Goal: Task Accomplishment & Management: Manage account settings

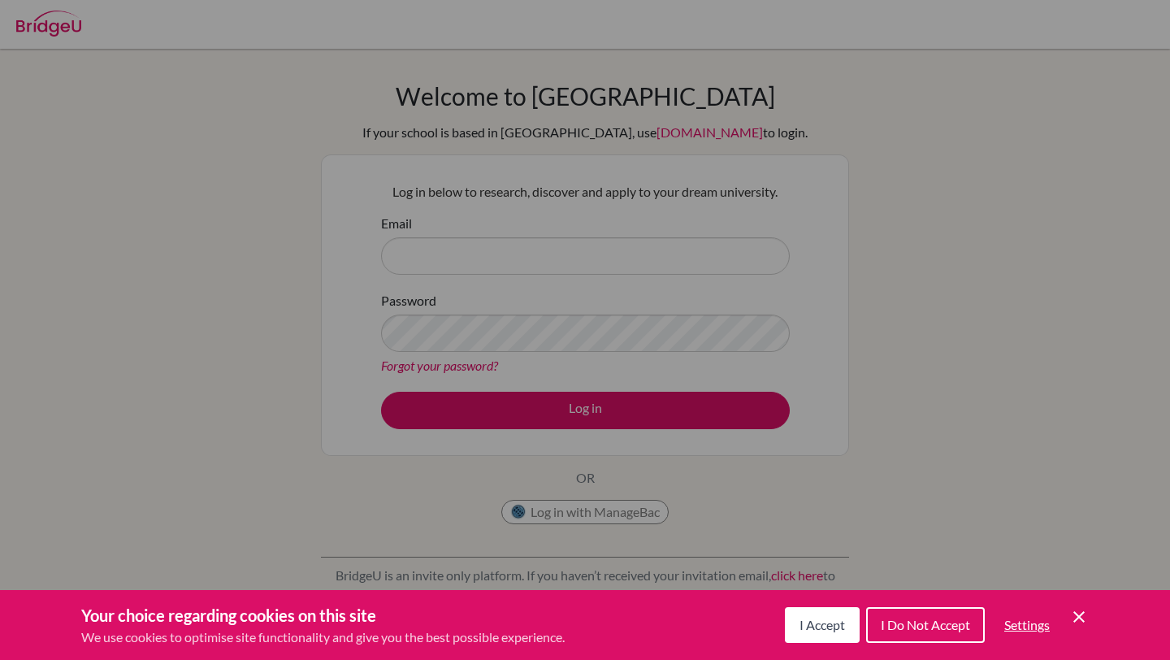
click at [837, 629] on span "I Accept" at bounding box center [821, 624] width 45 height 15
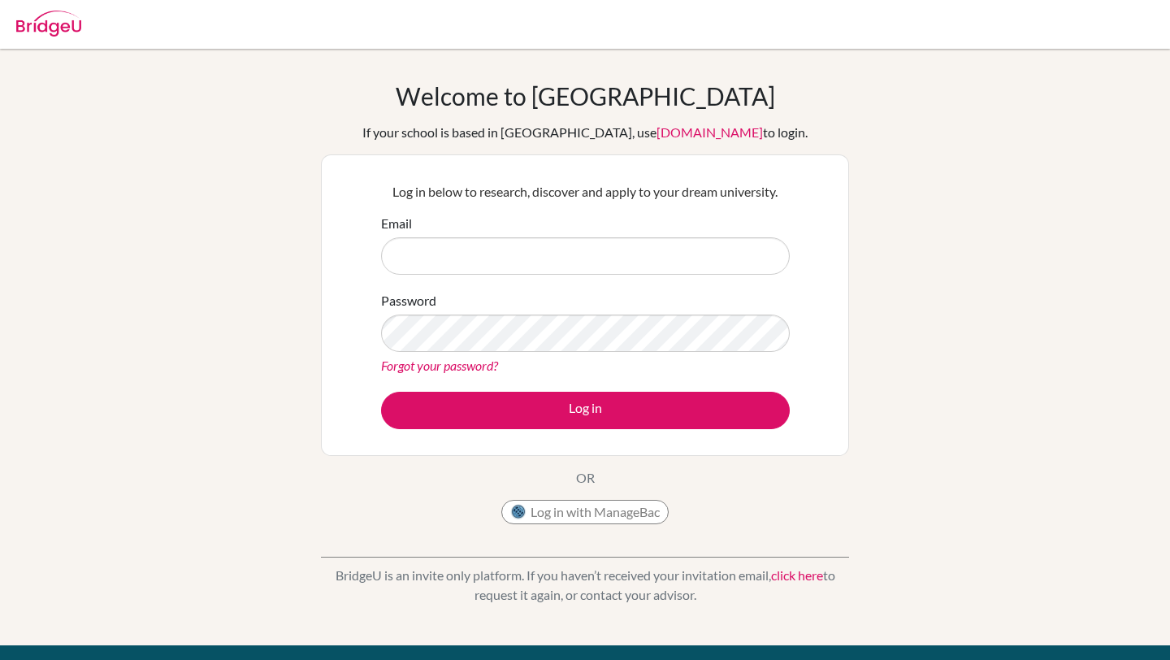
click at [60, 23] on img at bounding box center [48, 24] width 65 height 26
type input "[EMAIL_ADDRESS][DOMAIN_NAME]"
click at [629, 505] on button "Log in with ManageBac" at bounding box center [584, 512] width 167 height 24
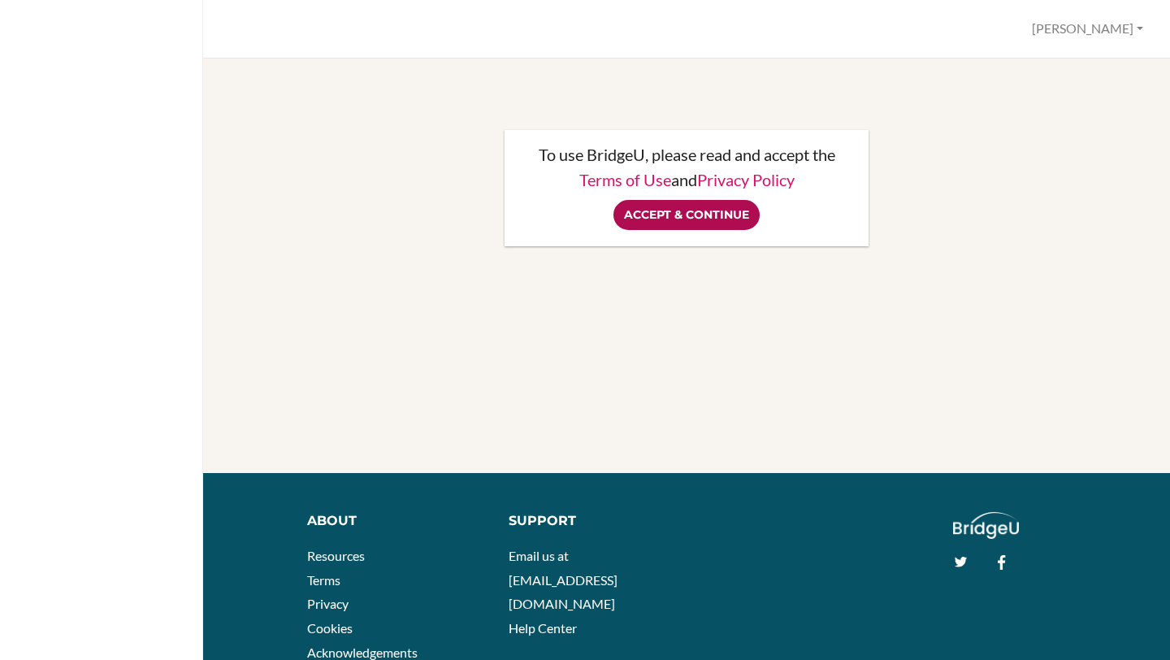
click at [699, 221] on input "Accept & Continue" at bounding box center [686, 215] width 146 height 30
